Goal: Task Accomplishment & Management: Use online tool/utility

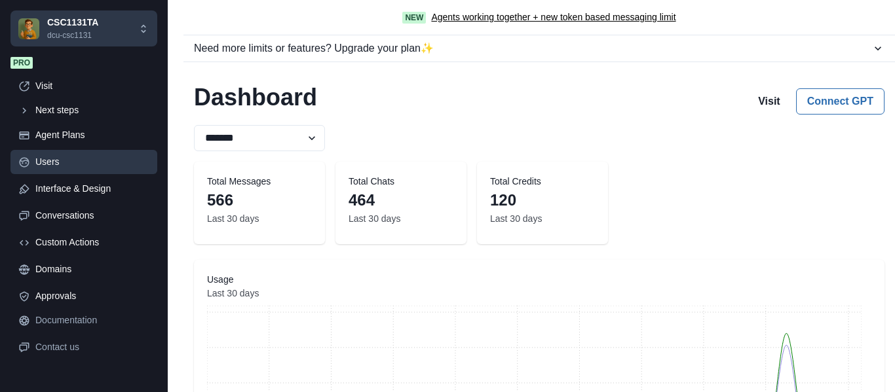
scroll to position [93, 0]
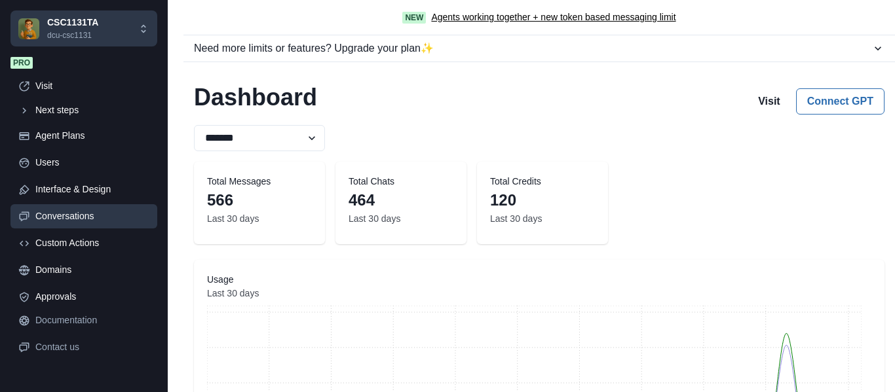
click at [74, 217] on div "Conversations" at bounding box center [92, 217] width 114 height 14
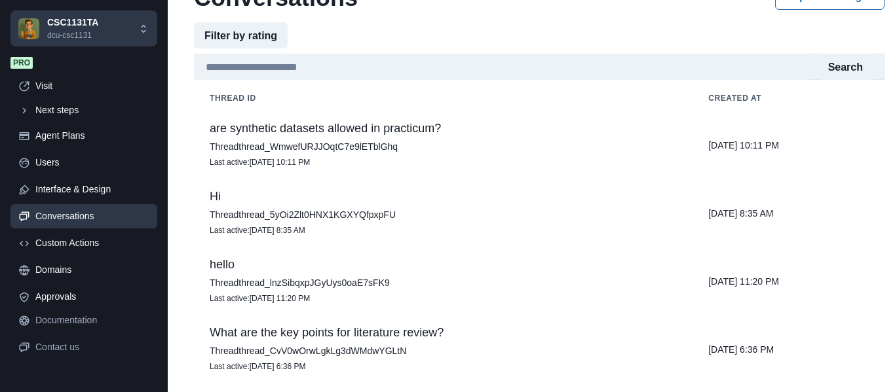
scroll to position [96, 0]
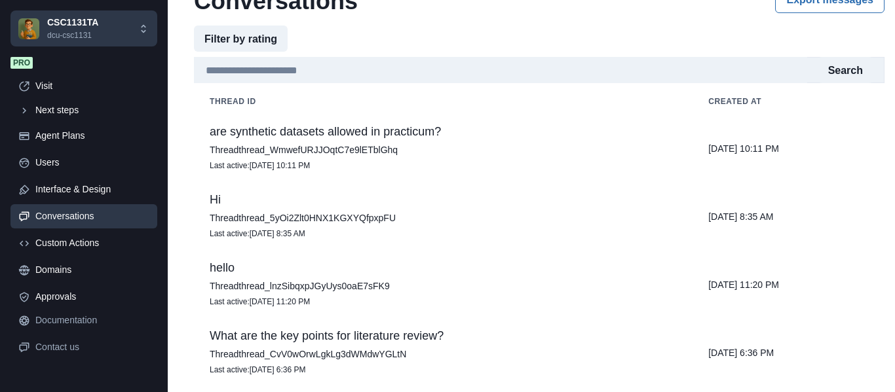
click at [388, 133] on p "are synthetic datasets allowed in practicum?" at bounding box center [443, 131] width 467 height 13
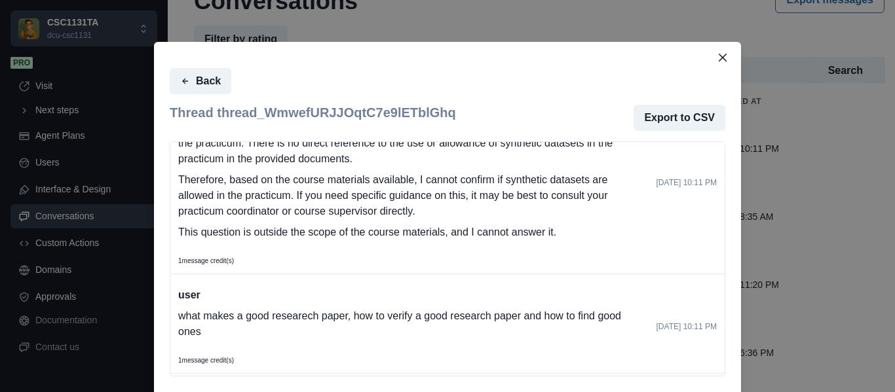
scroll to position [0, 0]
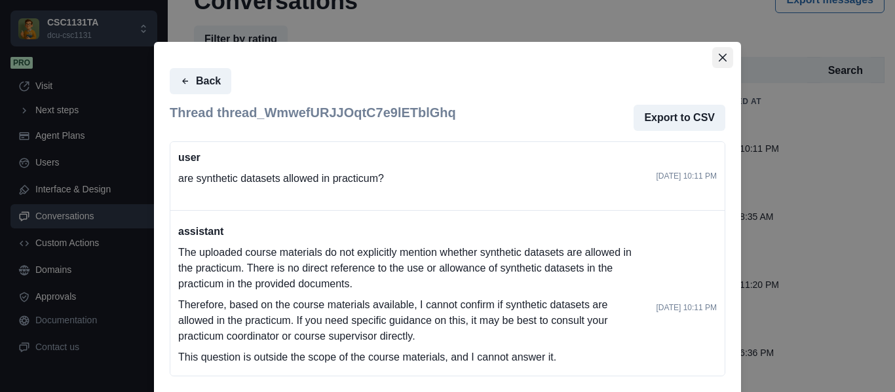
click at [719, 55] on icon "Close" at bounding box center [723, 58] width 8 height 8
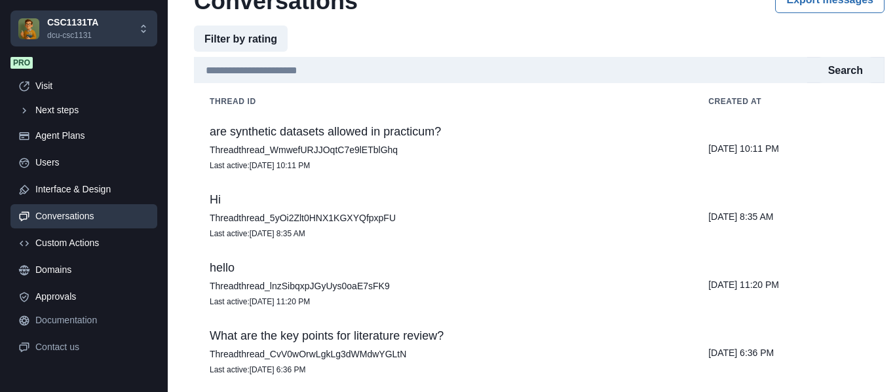
click at [408, 135] on p "are synthetic datasets allowed in practicum?" at bounding box center [443, 131] width 467 height 13
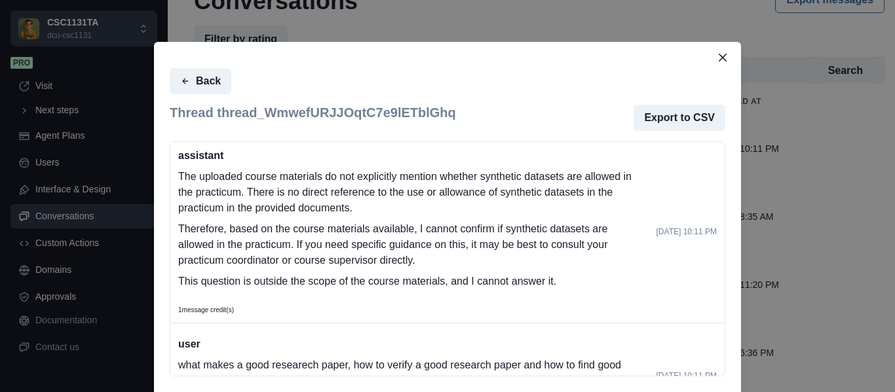
scroll to position [77, 0]
click at [719, 56] on icon "Close" at bounding box center [723, 58] width 8 height 8
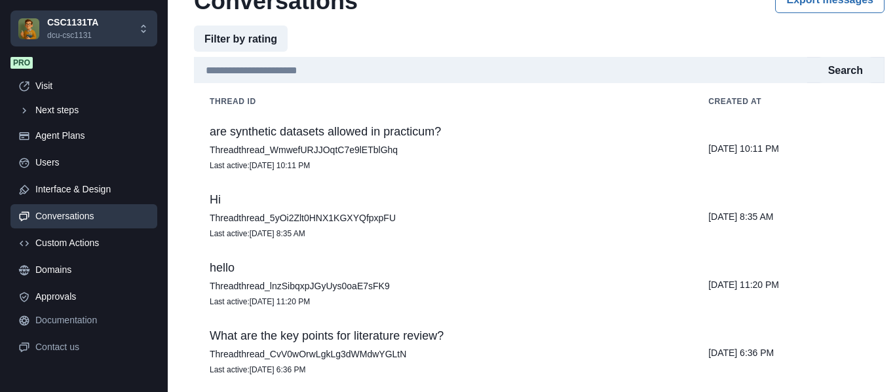
click at [455, 147] on p "Thread thread_WmwefURJJOqtC7e9lETblGhq" at bounding box center [443, 149] width 467 height 13
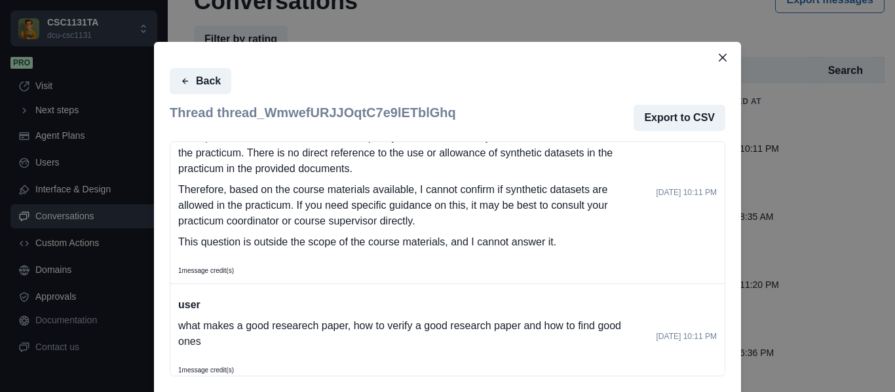
click at [558, 247] on p "This question is outside the scope of the course materials, and I cannot answer…" at bounding box center [412, 243] width 468 height 16
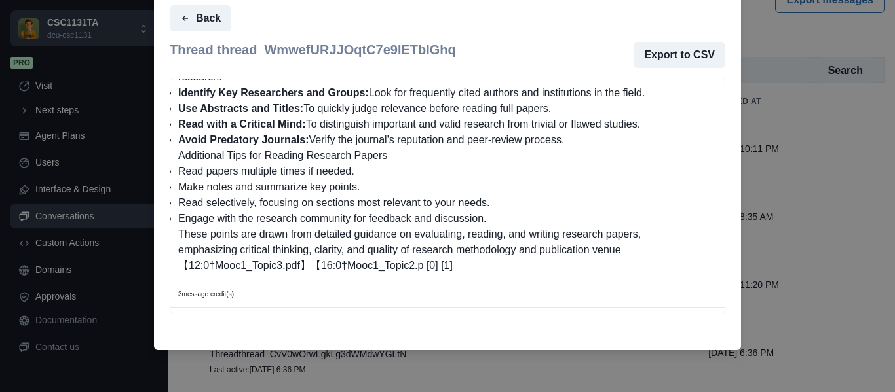
scroll to position [1079, 0]
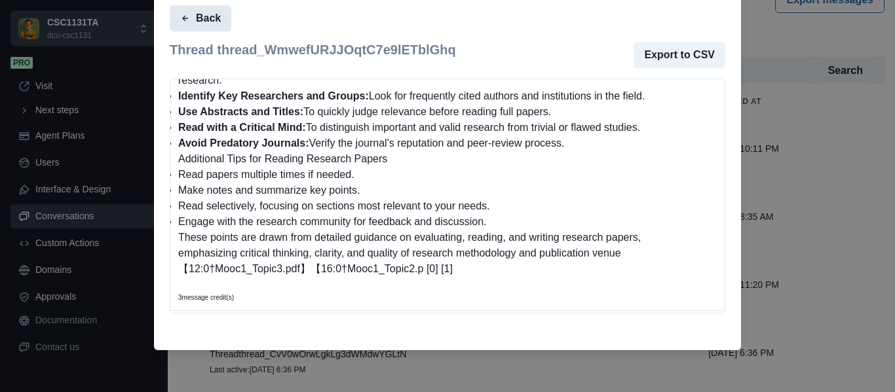
click at [198, 24] on button "Back" at bounding box center [201, 18] width 62 height 26
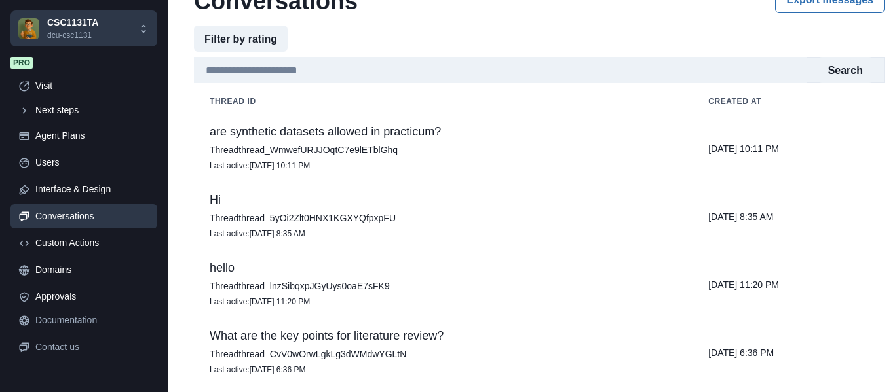
click at [445, 218] on p "Thread thread_5yOi2Zlt0HNX1KGXYQfpxpFU" at bounding box center [443, 218] width 467 height 13
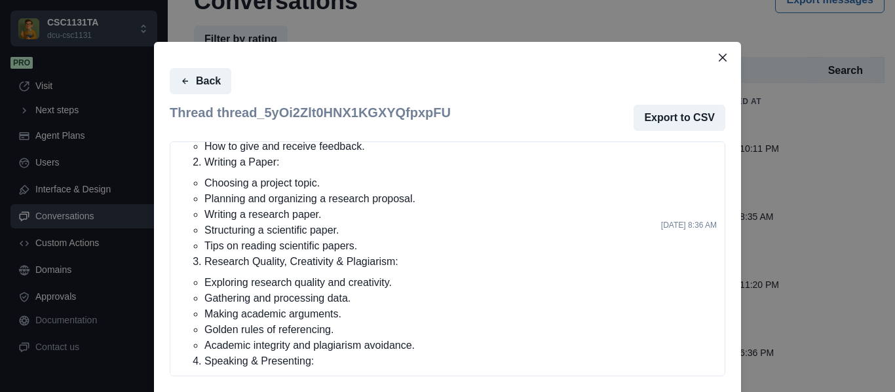
scroll to position [1056, 0]
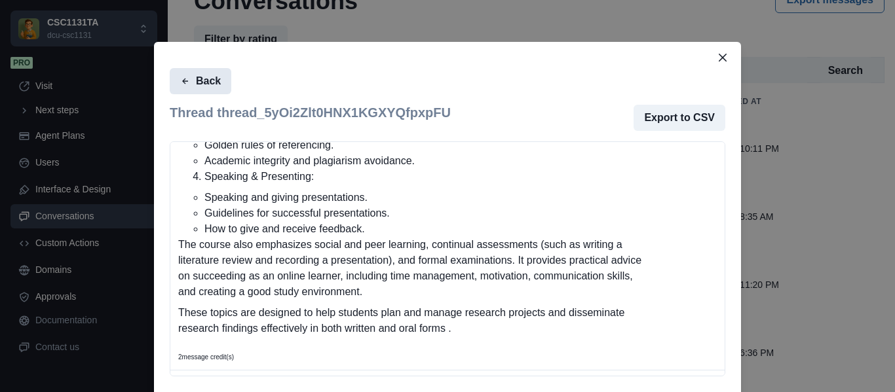
click at [199, 81] on button "Back" at bounding box center [201, 81] width 62 height 26
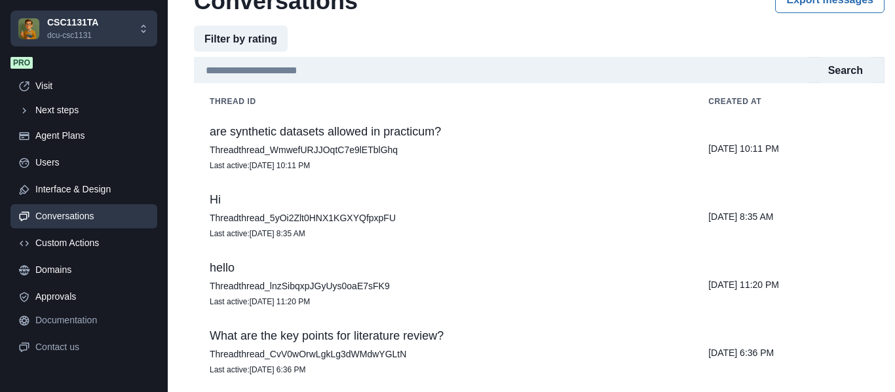
click at [430, 301] on p "Last active : Sep 22, 2025 11:20 PM" at bounding box center [443, 301] width 467 height 13
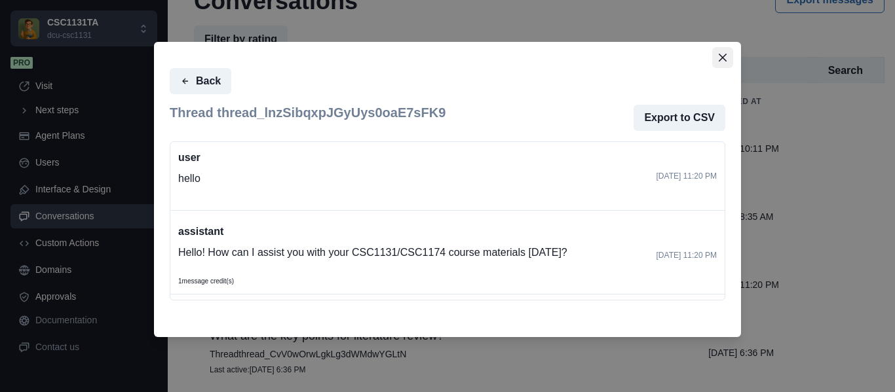
click at [725, 61] on icon "Close" at bounding box center [723, 58] width 8 height 8
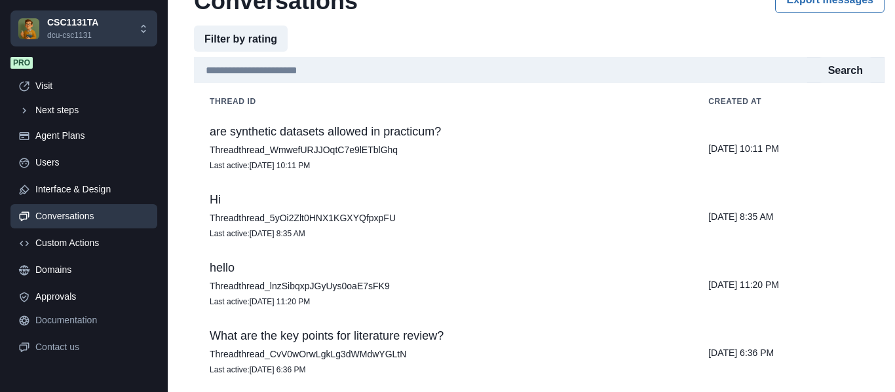
scroll to position [269, 0]
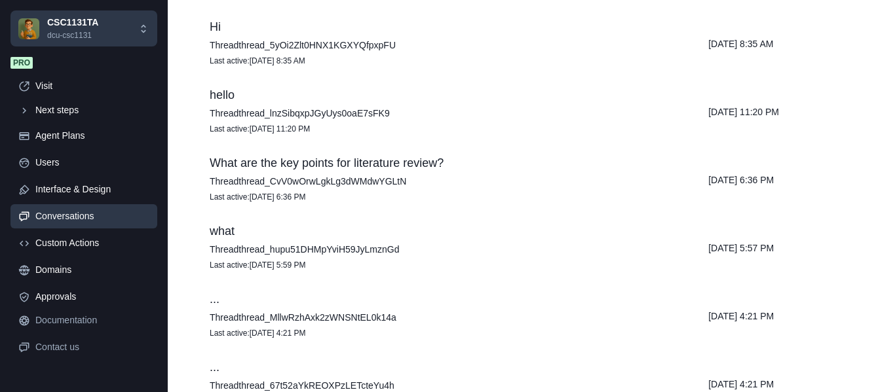
click at [431, 183] on p "Thread thread_CvV0wOrwLgkLg3dWMdwYGLtN" at bounding box center [443, 181] width 467 height 13
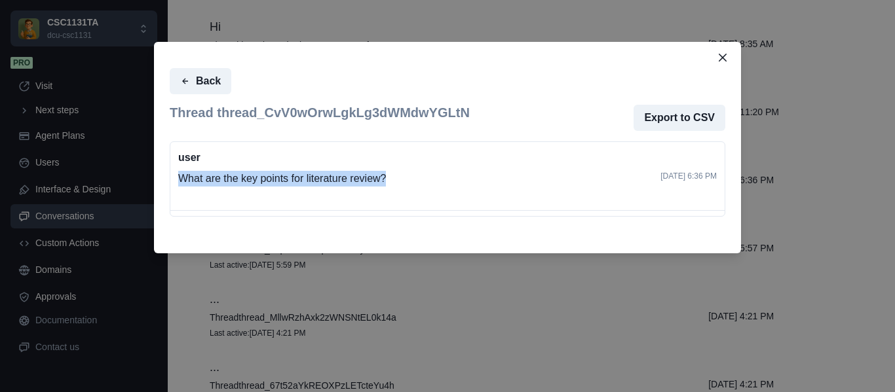
drag, startPoint x: 386, startPoint y: 176, endPoint x: 179, endPoint y: 172, distance: 207.1
click at [179, 172] on p "What are the key points for literature review?" at bounding box center [414, 179] width 472 height 16
copy p "What are the key points for literature review?"
click at [719, 60] on icon "Close" at bounding box center [723, 58] width 8 height 8
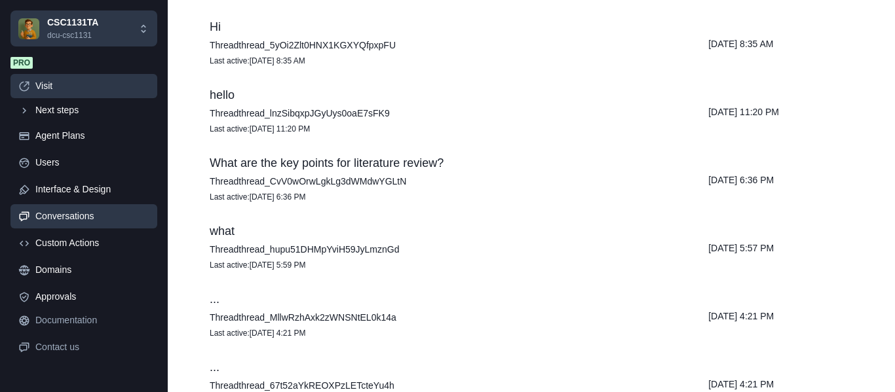
click at [43, 87] on div "Visit" at bounding box center [92, 86] width 114 height 14
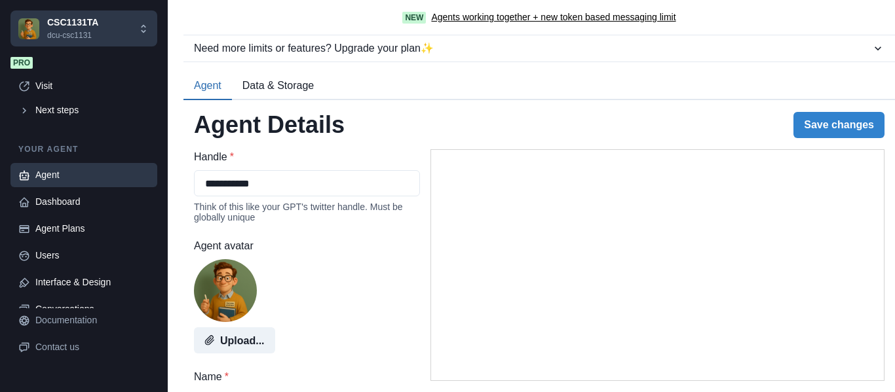
select select "********"
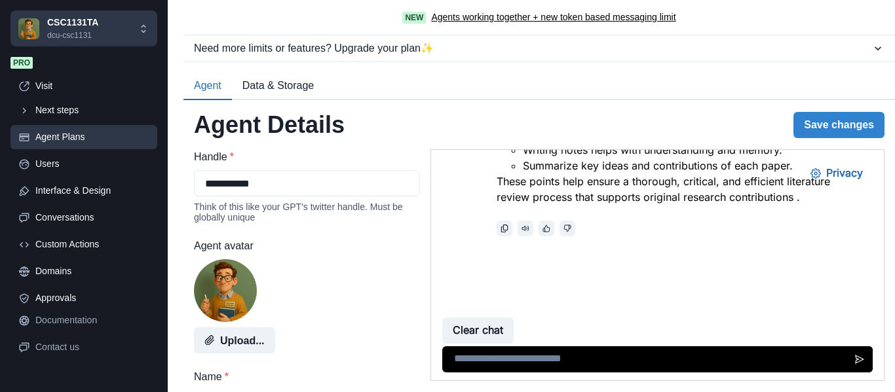
scroll to position [92, 0]
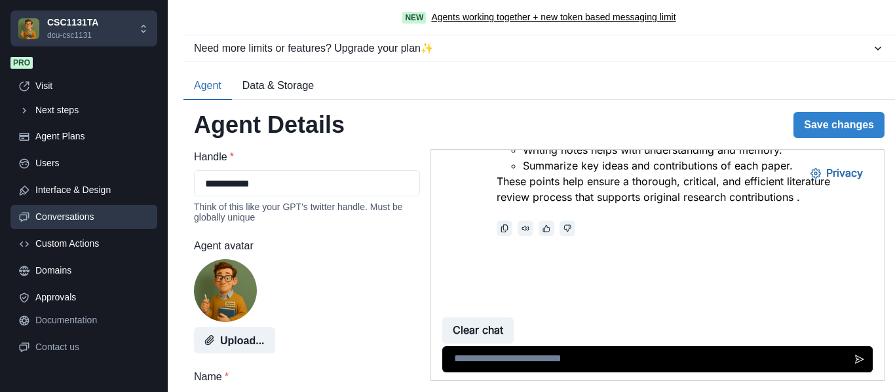
click at [77, 219] on div "Conversations" at bounding box center [92, 217] width 114 height 14
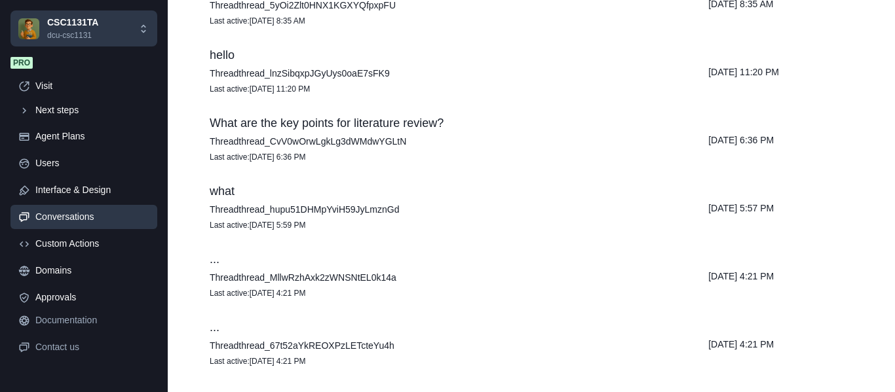
scroll to position [309, 0]
click at [322, 210] on p "Thread thread_hupu51DHMpYviH59JyLmznGd" at bounding box center [443, 210] width 467 height 13
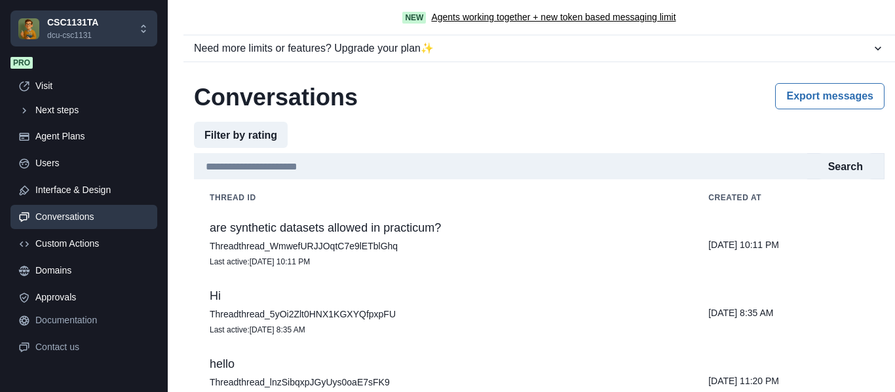
click at [80, 213] on div "Conversations" at bounding box center [92, 217] width 114 height 14
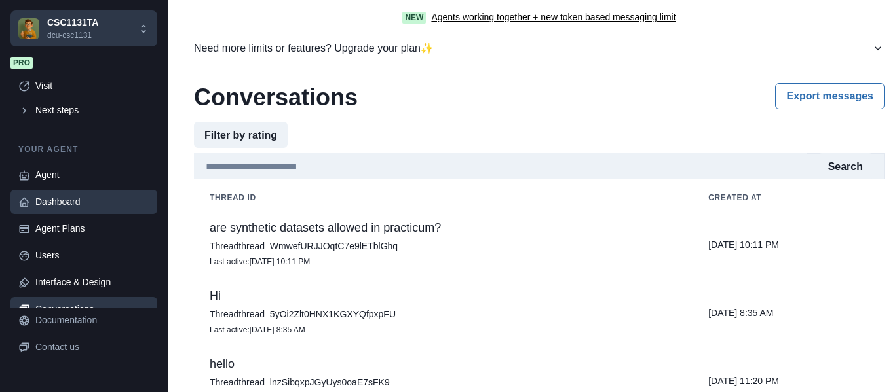
click at [66, 203] on div "Dashboard" at bounding box center [92, 202] width 114 height 14
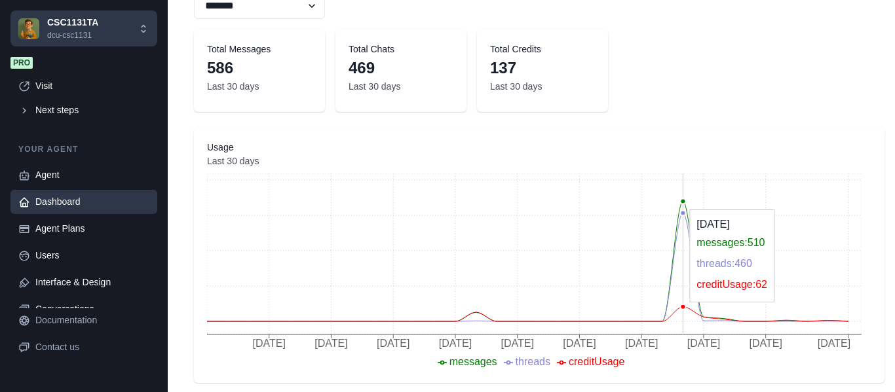
scroll to position [133, 0]
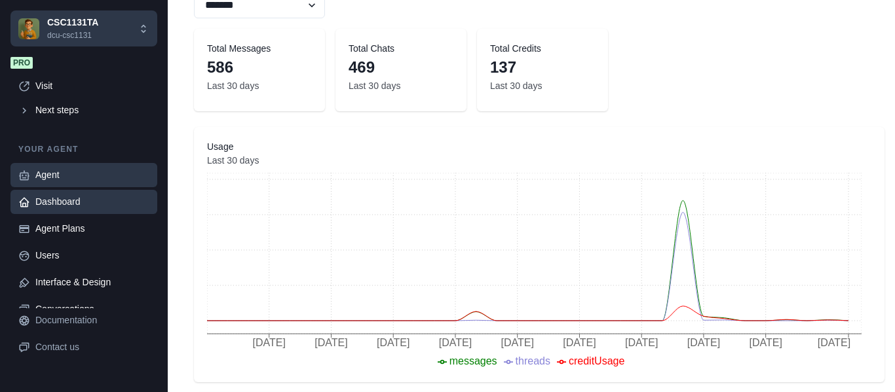
click at [52, 176] on div "Agent" at bounding box center [92, 175] width 114 height 14
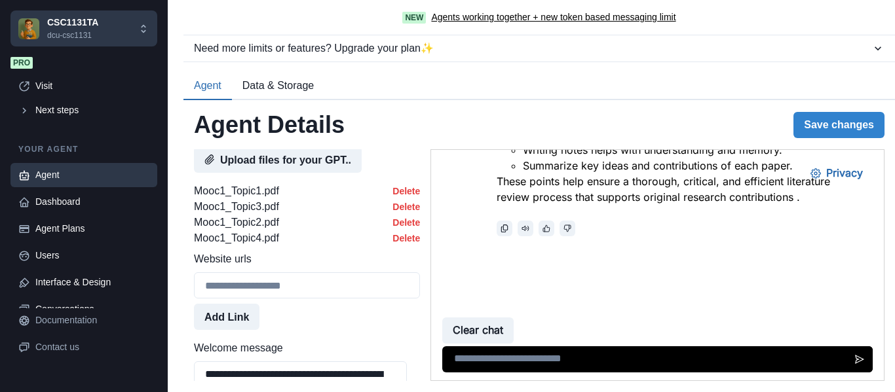
scroll to position [797, 0]
click at [269, 172] on button "Upload files for your GPT.." at bounding box center [278, 159] width 168 height 26
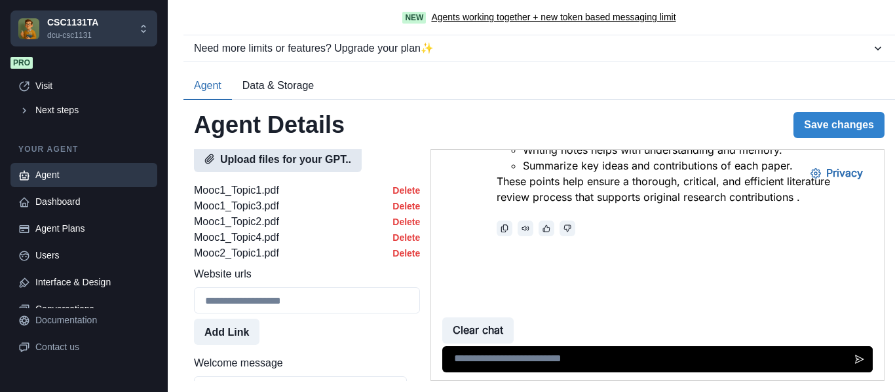
click at [311, 172] on button "Upload files for your GPT.." at bounding box center [278, 159] width 168 height 26
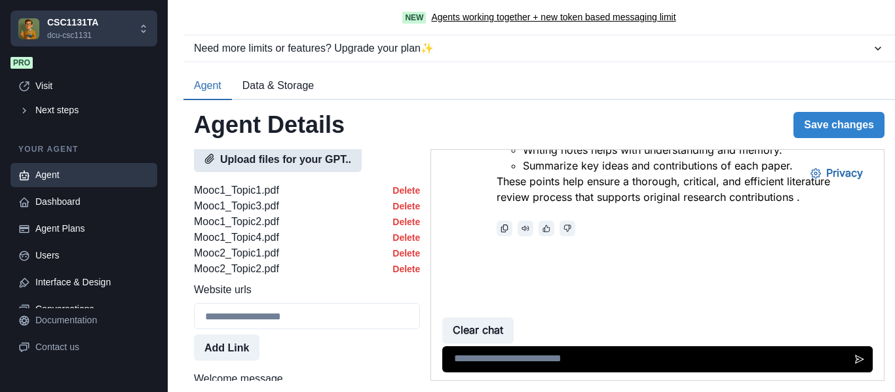
click at [299, 172] on button "Upload files for your GPT.." at bounding box center [278, 159] width 168 height 26
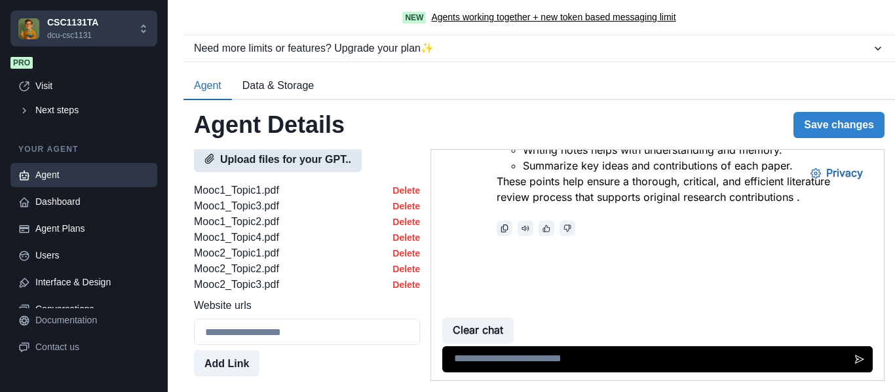
click at [308, 172] on button "Upload files for your GPT.." at bounding box center [278, 159] width 168 height 26
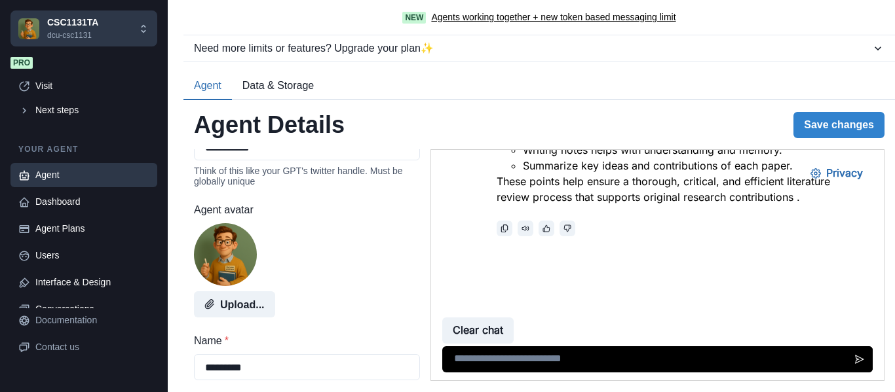
scroll to position [0, 0]
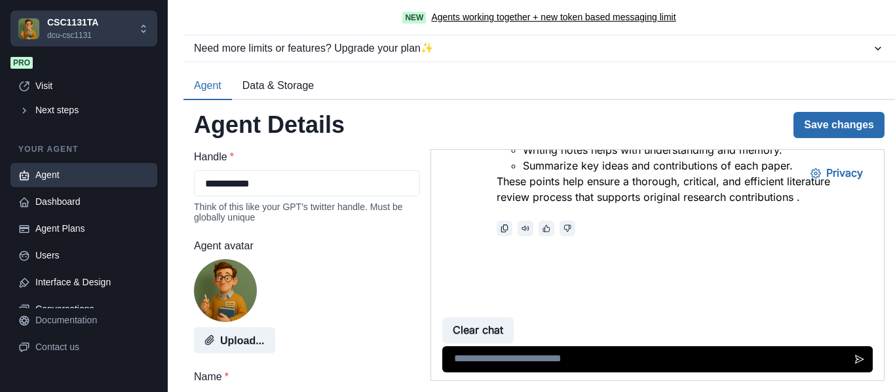
click at [843, 126] on button "Save changes" at bounding box center [838, 125] width 91 height 26
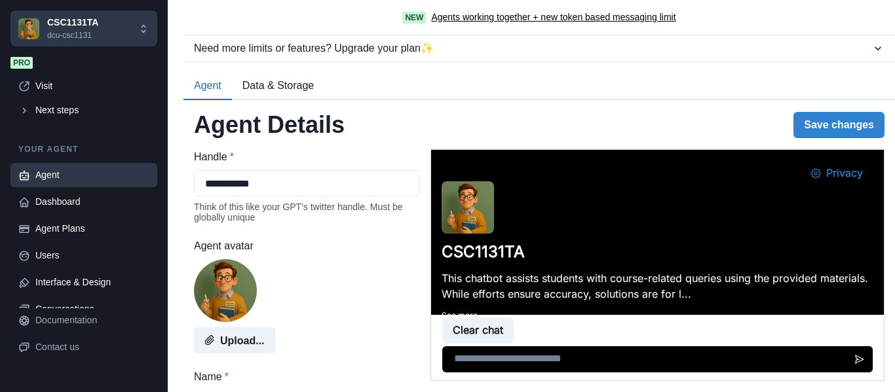
scroll to position [1297, 0]
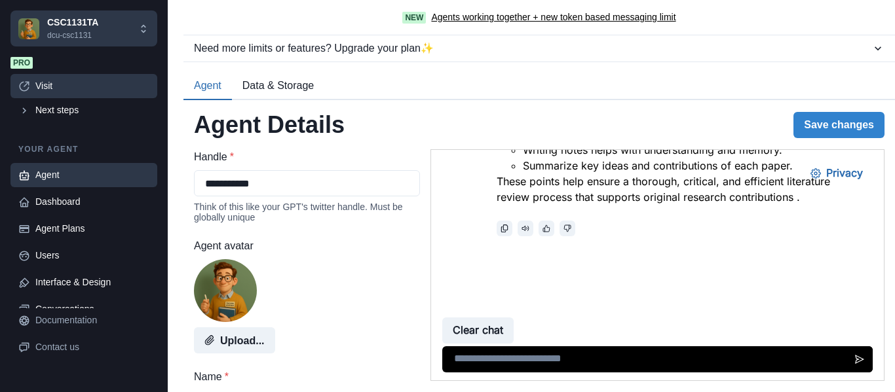
click at [47, 86] on div "Visit" at bounding box center [92, 86] width 114 height 14
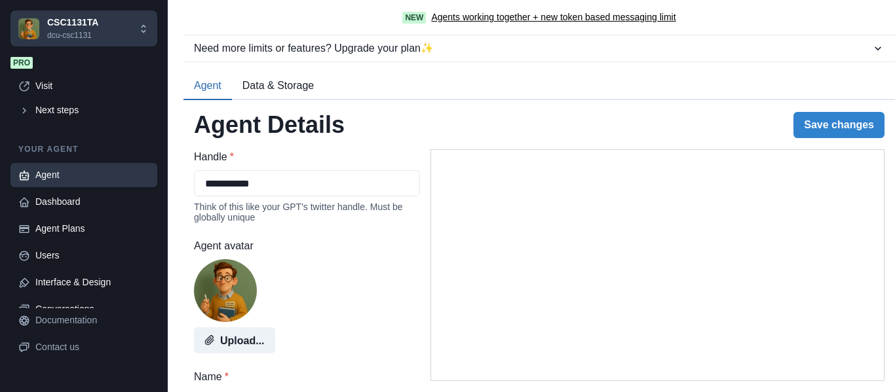
select select "********"
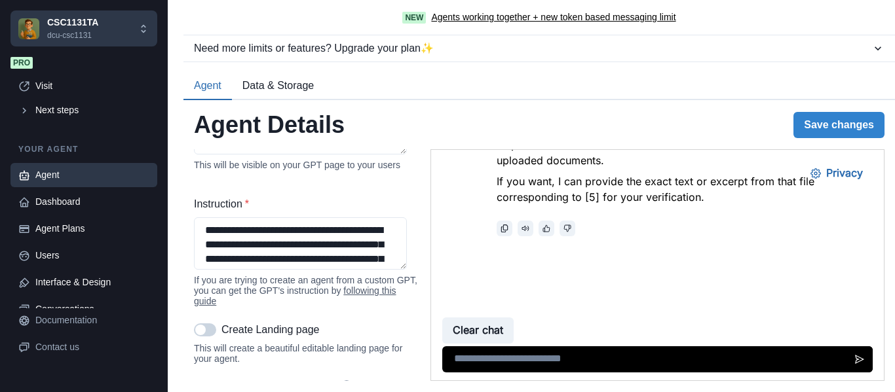
scroll to position [373, 0]
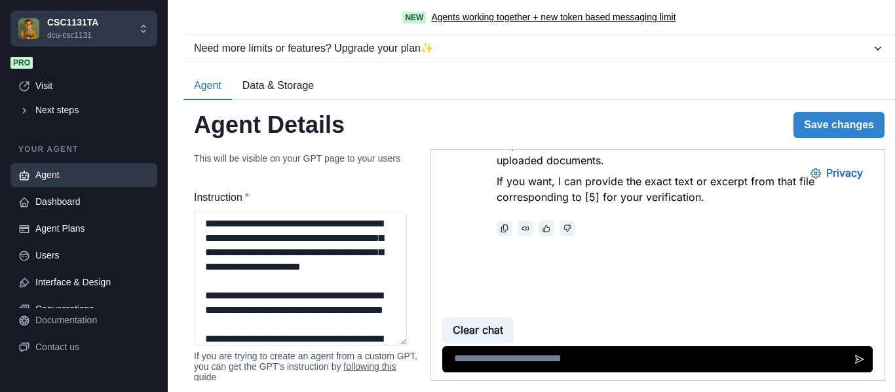
drag, startPoint x: 834, startPoint y: 419, endPoint x: 437, endPoint y: 351, distance: 402.8
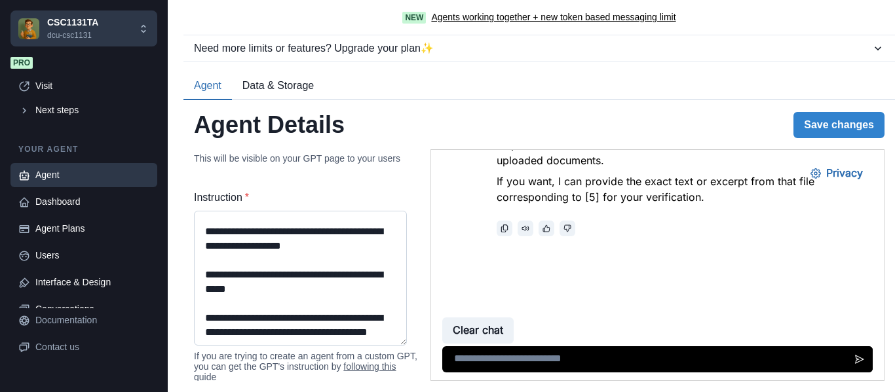
scroll to position [464, 0]
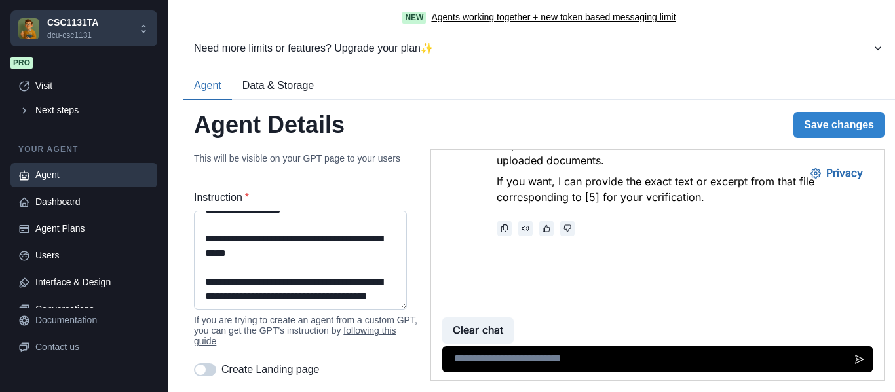
click at [303, 310] on textarea "Instruction *" at bounding box center [300, 260] width 213 height 99
paste textarea "**********"
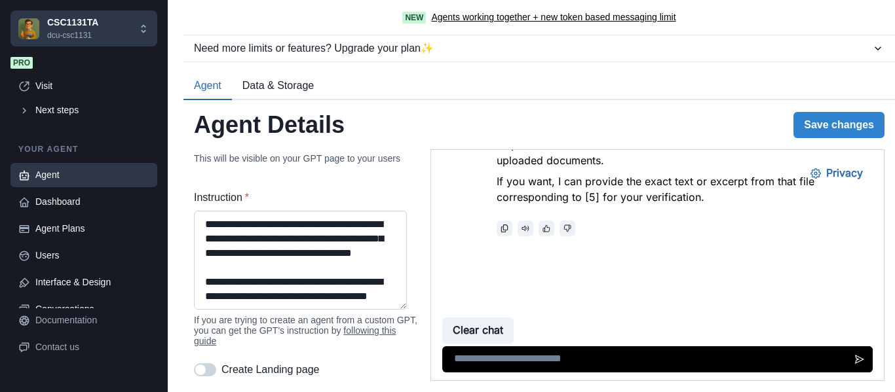
scroll to position [499, 0]
click at [301, 282] on textarea "Instruction *" at bounding box center [300, 260] width 213 height 99
click at [379, 262] on textarea "Instruction *" at bounding box center [300, 260] width 213 height 99
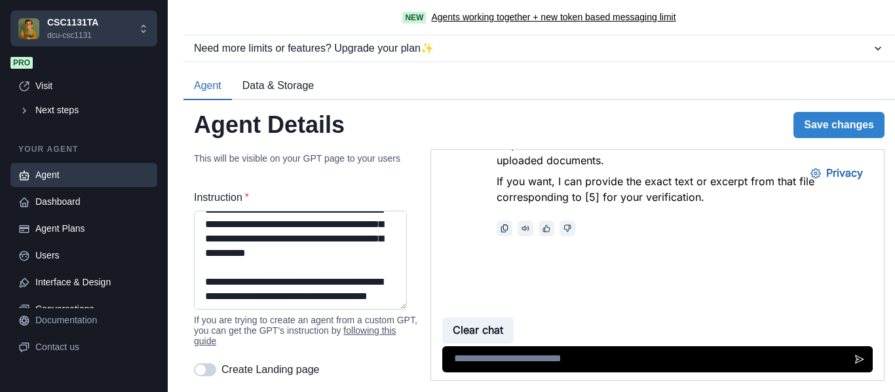
click at [366, 280] on textarea "Instruction *" at bounding box center [300, 260] width 213 height 99
click at [217, 259] on textarea "Instruction *" at bounding box center [300, 260] width 213 height 99
click at [299, 256] on textarea "Instruction *" at bounding box center [300, 260] width 213 height 99
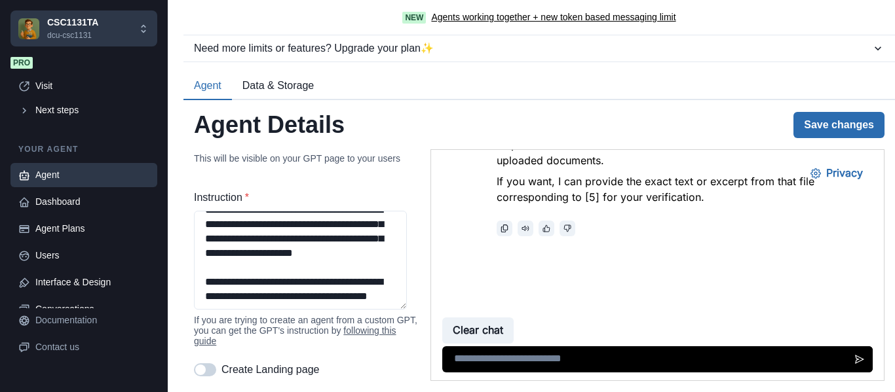
type textarea "**********"
click at [815, 122] on button "Save changes" at bounding box center [838, 125] width 91 height 26
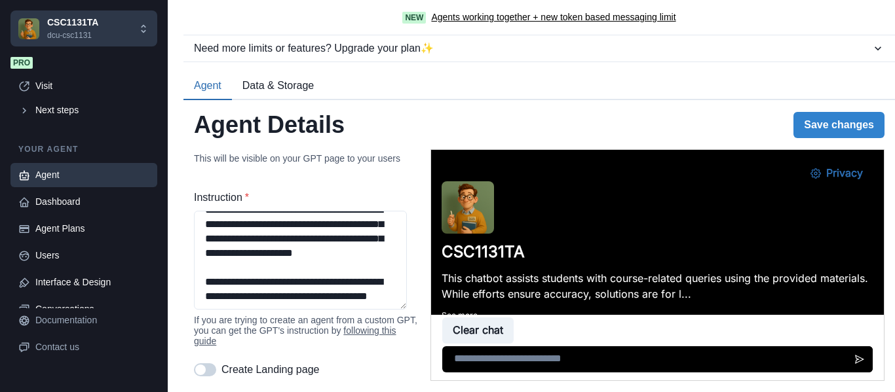
scroll to position [3503, 0]
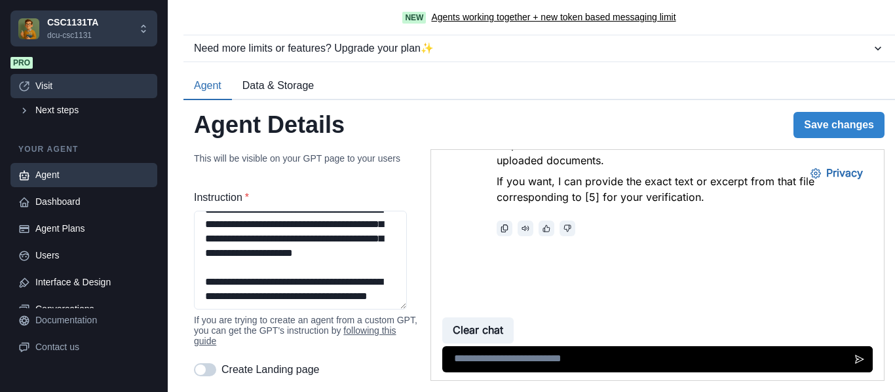
click at [45, 86] on div "Visit" at bounding box center [92, 86] width 114 height 14
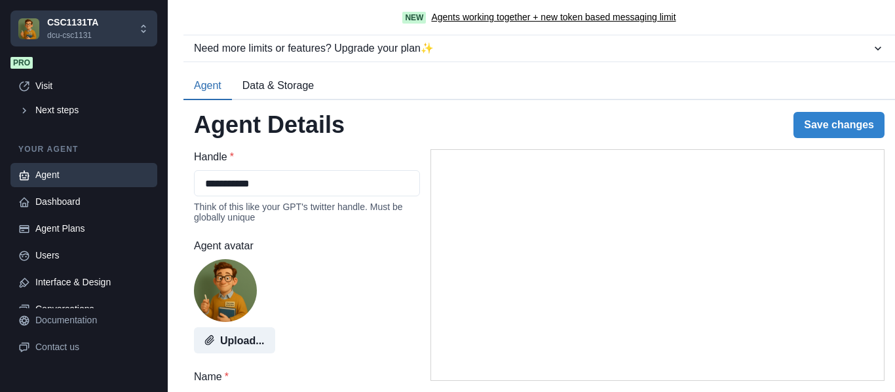
select select "********"
